Goal: Find specific page/section: Find specific page/section

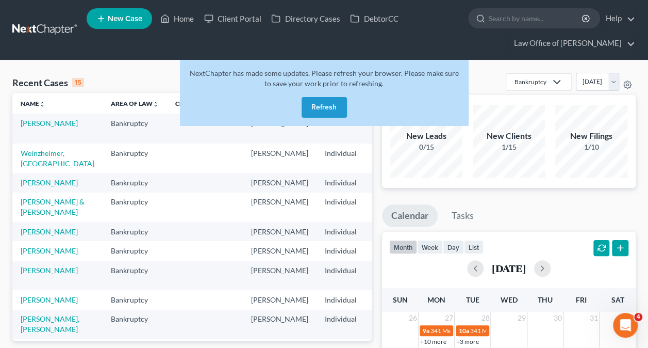
click at [324, 105] on button "Refresh" at bounding box center [324, 107] width 45 height 21
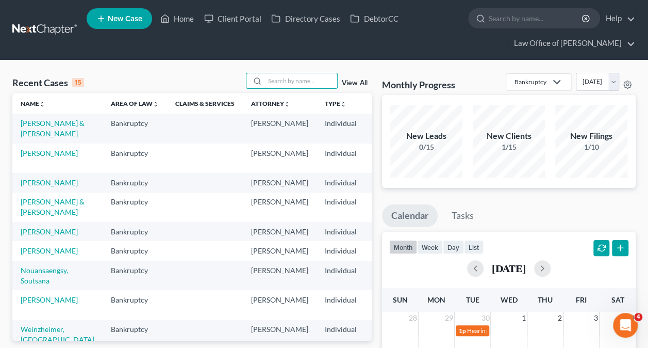
click at [320, 83] on input "search" at bounding box center [301, 80] width 72 height 15
type input "leo"
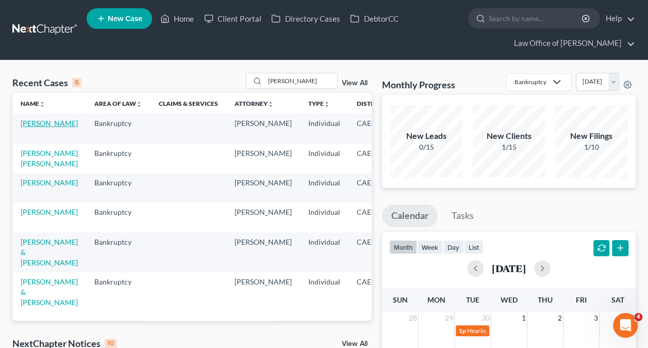
click at [29, 122] on link "Bracamonte, Leo" at bounding box center [49, 123] width 57 height 9
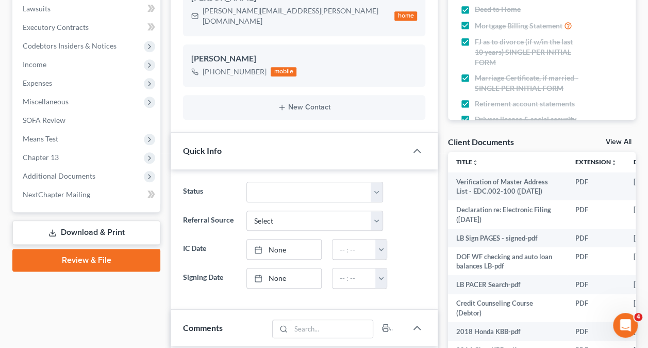
scroll to position [781, 0]
click at [71, 175] on span "Additional Documents" at bounding box center [59, 175] width 73 height 9
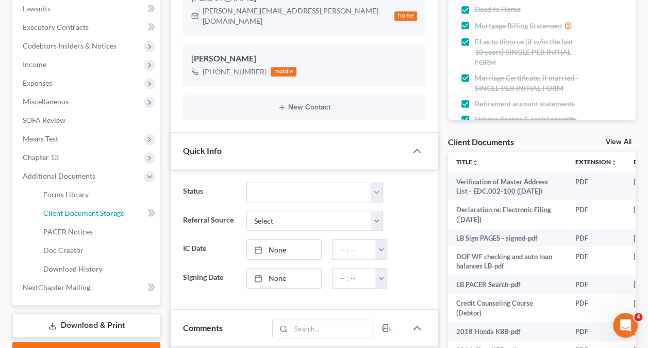
click at [129, 209] on link "Client Document Storage" at bounding box center [97, 213] width 125 height 19
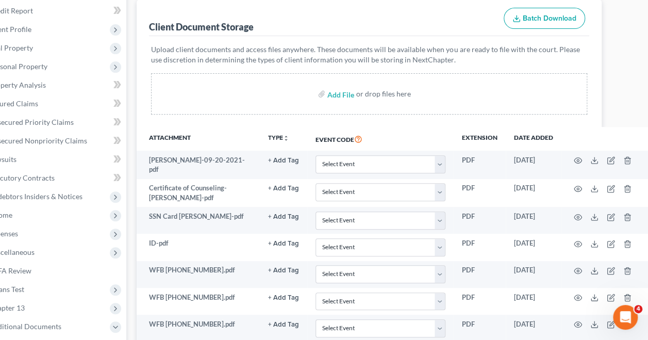
scroll to position [0, 34]
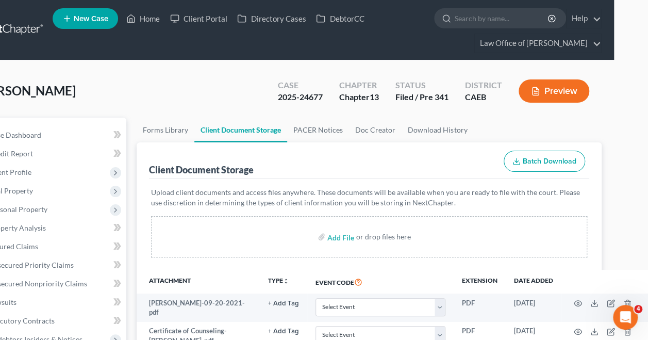
click at [446, 202] on p "Upload client documents and access files anywhere. These documents will be avai…" at bounding box center [369, 197] width 436 height 21
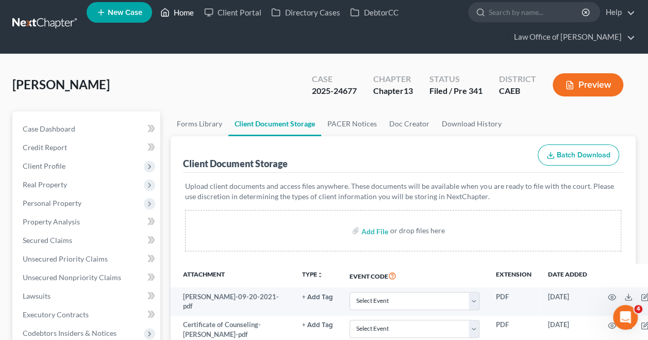
click at [177, 11] on link "Home" at bounding box center [177, 12] width 44 height 19
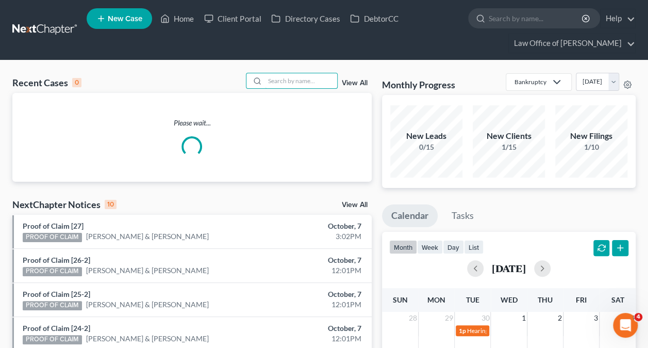
click at [304, 83] on input "search" at bounding box center [301, 80] width 72 height 15
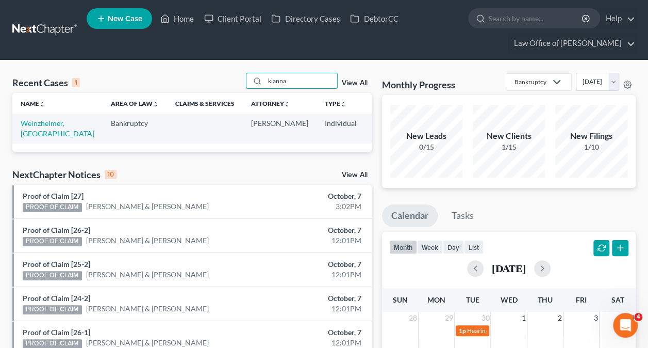
type input "kianna"
click at [38, 127] on td "Weinzheimer, [GEOGRAPHIC_DATA]" at bounding box center [57, 127] width 90 height 29
click at [26, 132] on link "Weinzheimer, [GEOGRAPHIC_DATA]" at bounding box center [58, 128] width 74 height 19
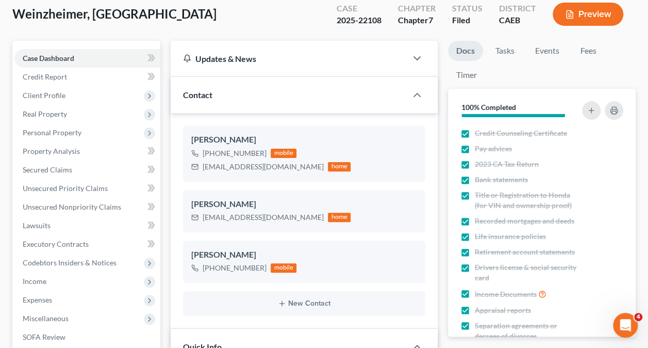
scroll to position [76, 0]
